Goal: Transaction & Acquisition: Obtain resource

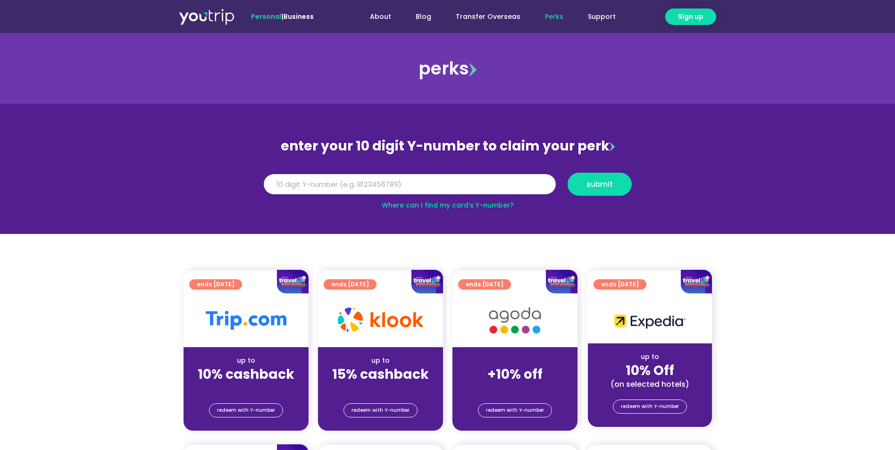
click at [329, 185] on input "Y Number" at bounding box center [410, 184] width 292 height 21
type input "8184302871"
click at [593, 186] on span "submit" at bounding box center [599, 184] width 26 height 7
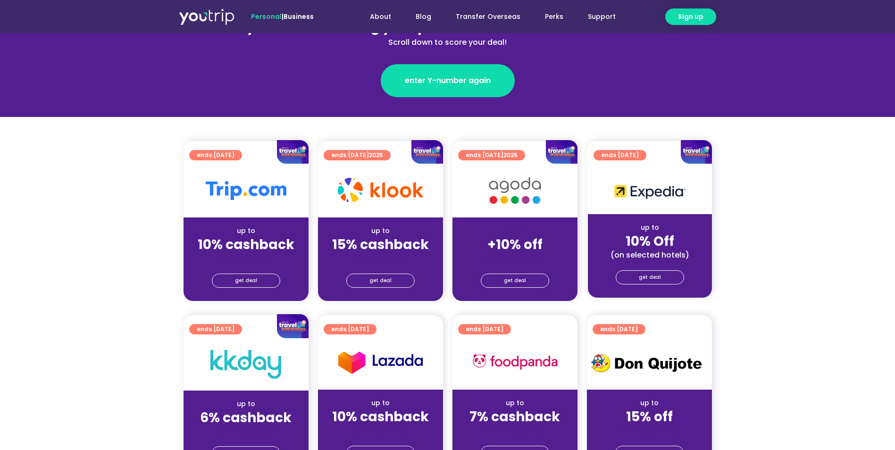
scroll to position [142, 0]
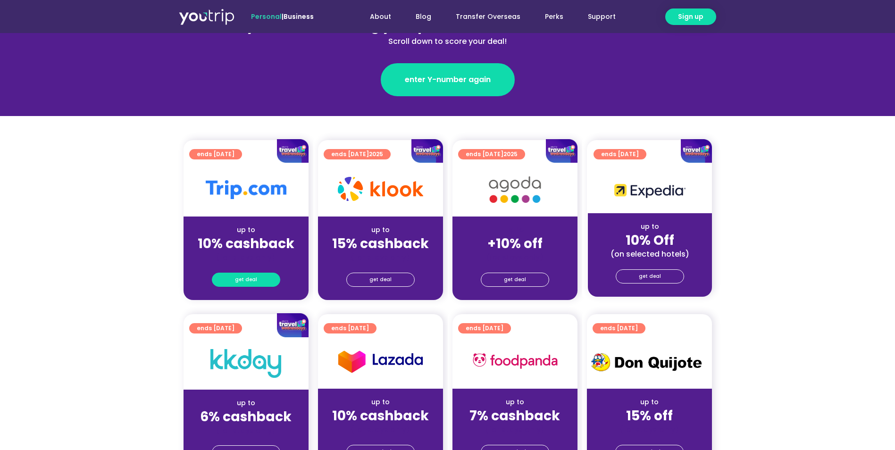
click at [251, 281] on span "get deal" at bounding box center [246, 279] width 22 height 13
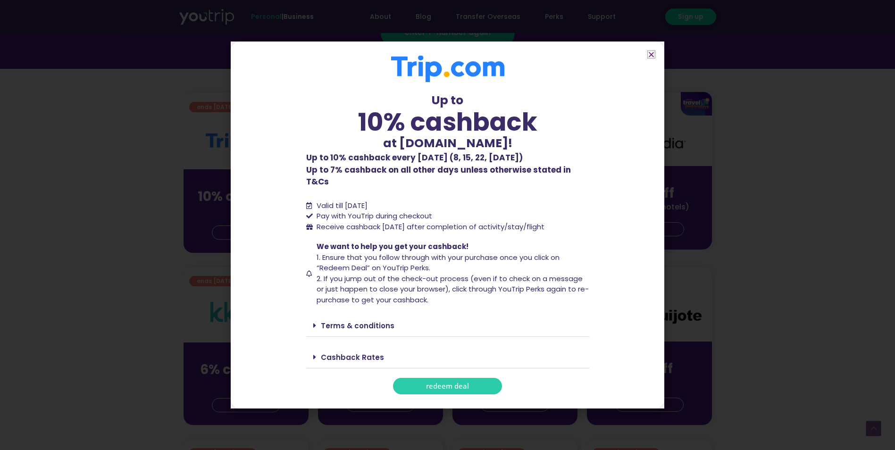
scroll to position [283, 0]
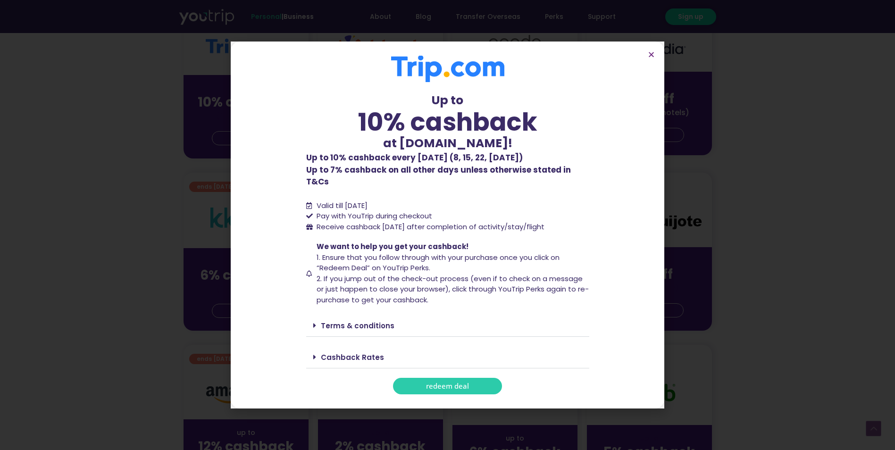
click at [318, 355] on span at bounding box center [317, 357] width 8 height 8
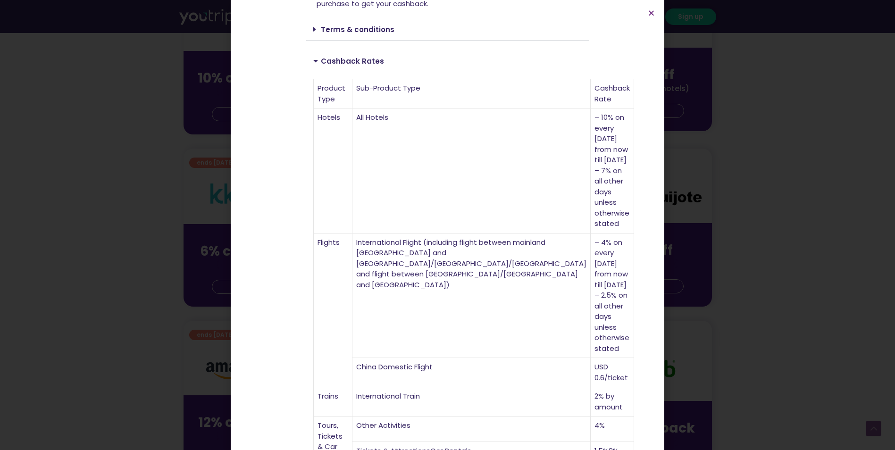
scroll to position [330, 0]
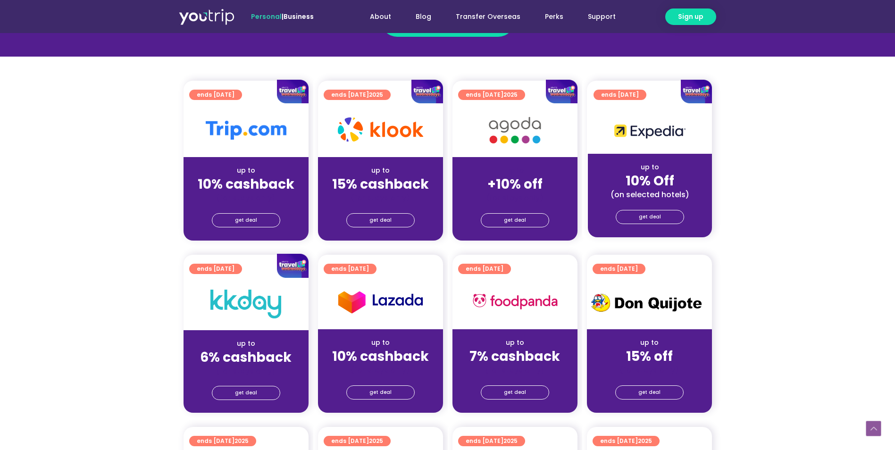
scroll to position [236, 0]
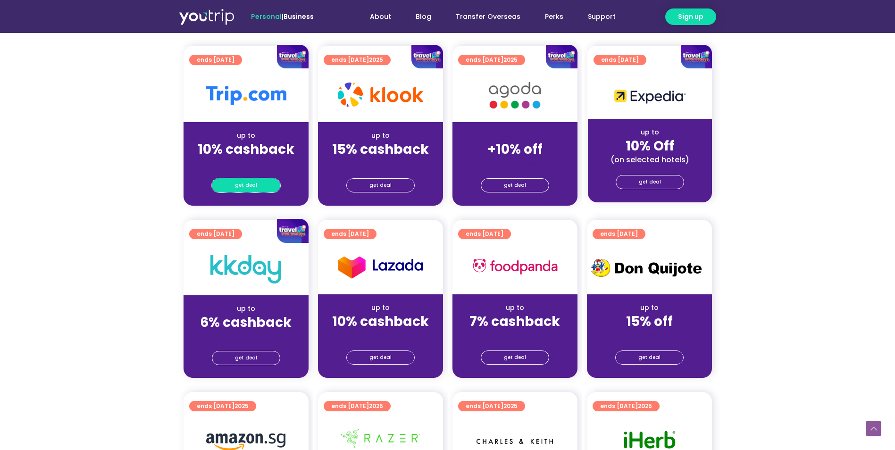
click at [257, 178] on div "get deal" at bounding box center [246, 184] width 125 height 15
click at [253, 186] on span "get deal" at bounding box center [246, 185] width 22 height 13
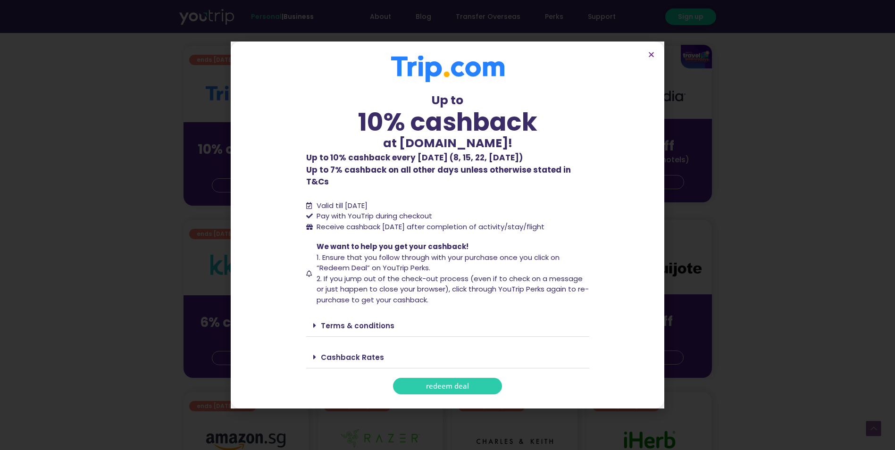
click at [449, 383] on span "redeem deal" at bounding box center [447, 386] width 43 height 7
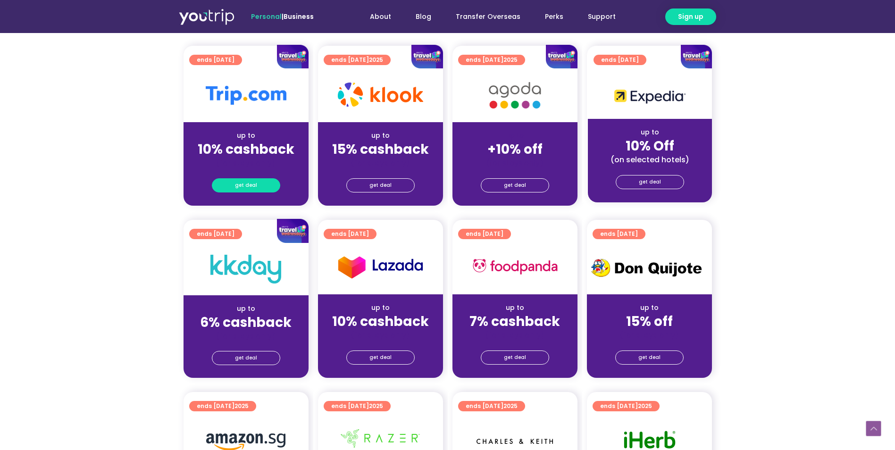
click at [244, 186] on span "get deal" at bounding box center [246, 185] width 22 height 13
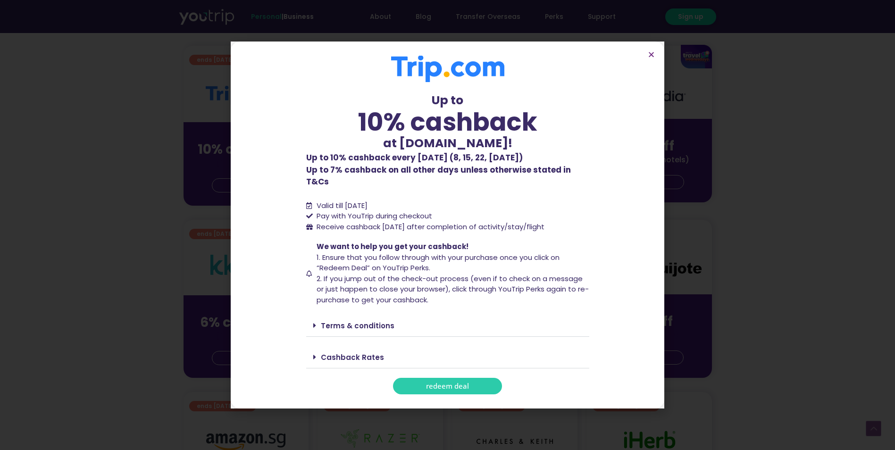
click at [436, 386] on link "redeem deal" at bounding box center [447, 386] width 109 height 17
click at [647, 65] on section "Up to 10% cashback at Trip.com! Up to 10% cashback at Trip.com! Up to 10% cashb…" at bounding box center [448, 225] width 434 height 367
click at [651, 58] on icon "Close" at bounding box center [651, 54] width 7 height 7
